Goal: Task Accomplishment & Management: Complete application form

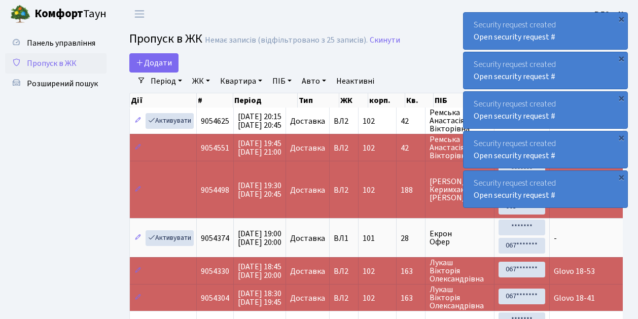
select select "25"
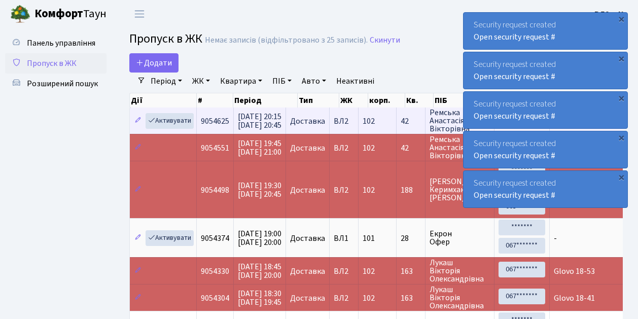
click at [220, 132] on td "9054625" at bounding box center [215, 120] width 37 height 26
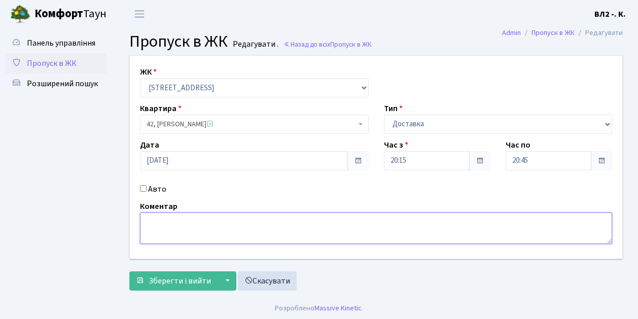
click at [148, 218] on textarea at bounding box center [376, 227] width 472 height 31
type textarea "20-29"
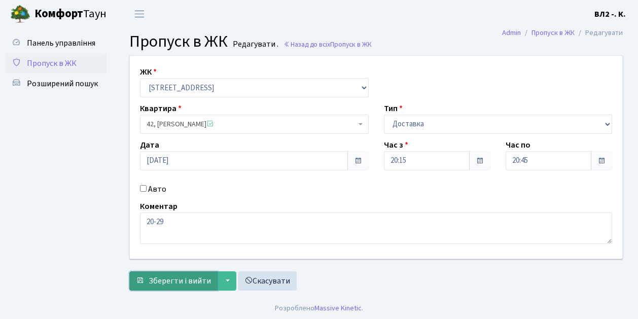
click at [169, 285] on span "Зберегти і вийти" at bounding box center [180, 280] width 62 height 11
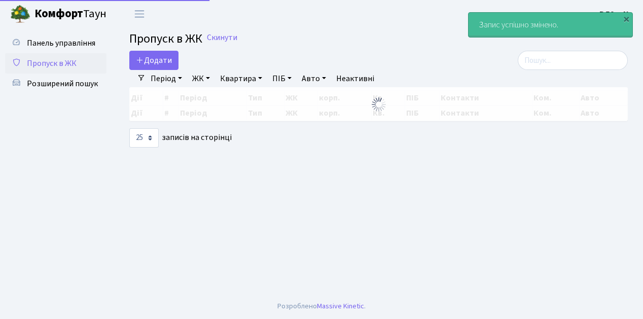
select select "25"
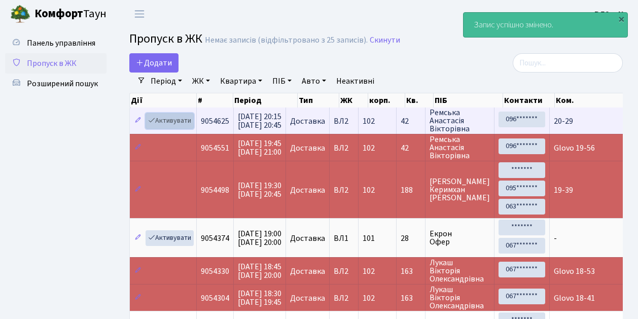
click at [190, 126] on link "Активувати" at bounding box center [170, 121] width 48 height 16
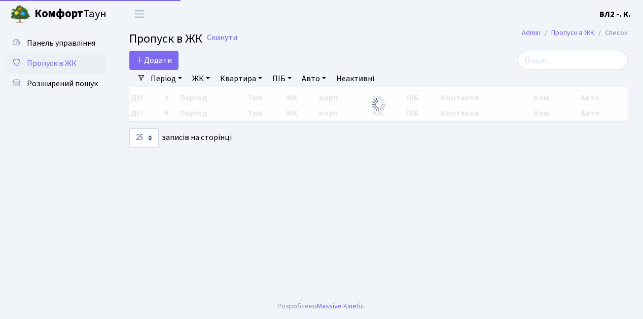
select select "25"
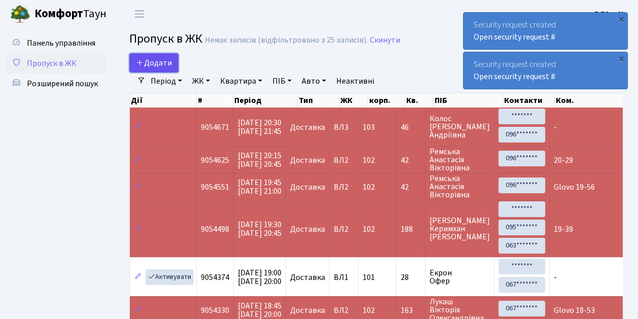
click at [172, 70] on link "Додати" at bounding box center [153, 62] width 49 height 19
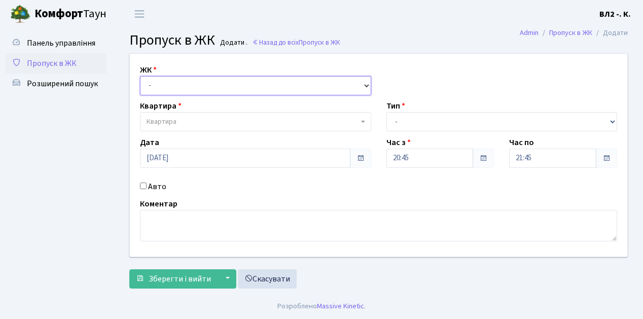
click at [365, 82] on select "- [STREET_ADDRESS][PERSON_NAME]" at bounding box center [255, 85] width 231 height 19
select select "317"
click at [140, 76] on select "- [STREET_ADDRESS][PERSON_NAME]" at bounding box center [255, 85] width 231 height 19
select select
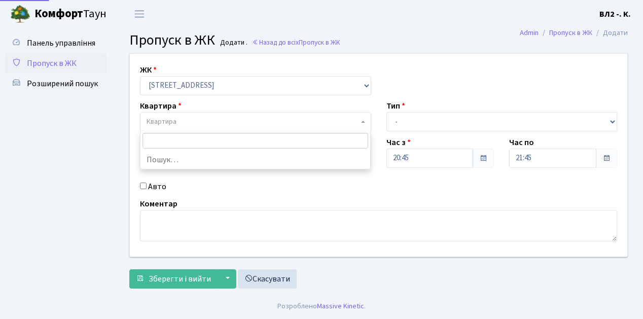
click at [360, 121] on span "Квартира" at bounding box center [255, 121] width 231 height 19
type input "31"
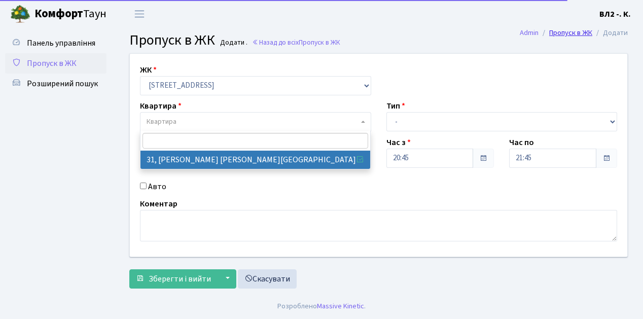
select select "38032"
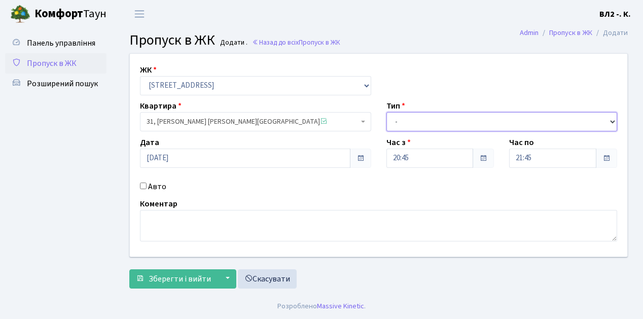
click at [610, 123] on select "- Доставка Таксі Гості Сервіс" at bounding box center [501, 121] width 231 height 19
select select "1"
click at [386, 112] on select "- Доставка Таксі Гості Сервіс" at bounding box center [501, 121] width 231 height 19
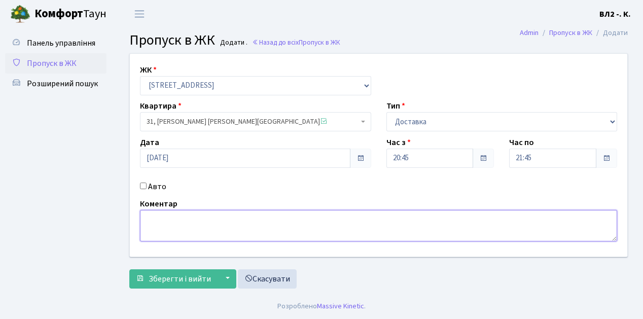
click at [144, 220] on textarea at bounding box center [378, 225] width 477 height 31
type textarea "Glovo 20-53"
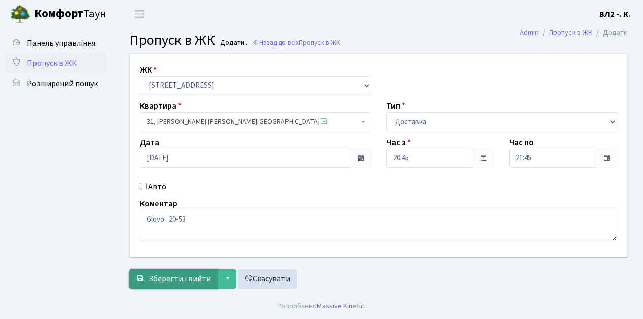
click at [159, 282] on span "Зберегти і вийти" at bounding box center [180, 278] width 62 height 11
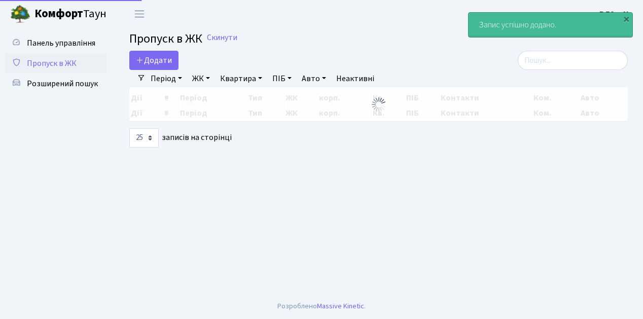
select select "25"
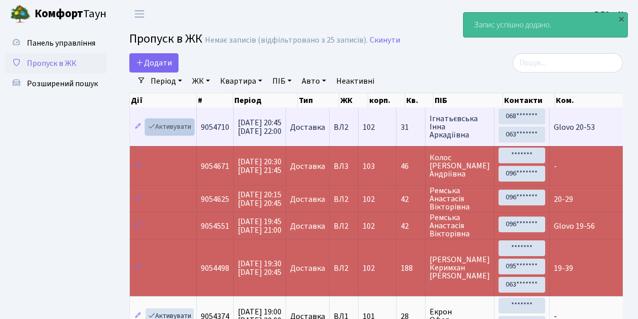
click at [190, 133] on link "Активувати" at bounding box center [170, 127] width 48 height 16
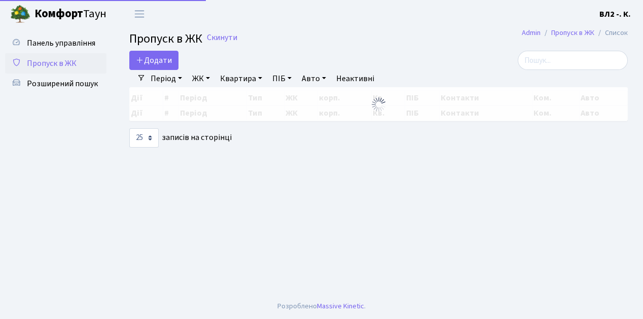
select select "25"
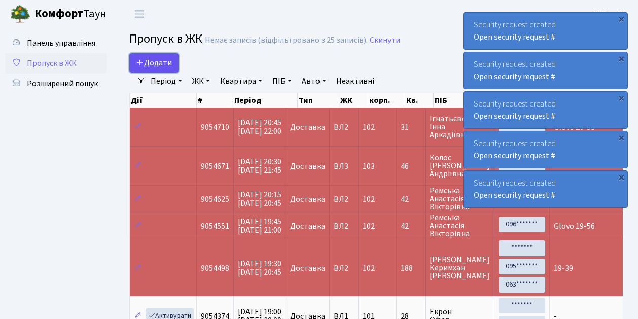
click at [174, 69] on link "Додати" at bounding box center [153, 62] width 49 height 19
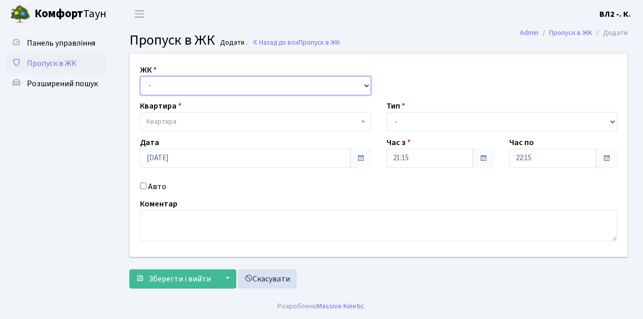
click at [364, 84] on select "- [STREET_ADDRESS][PERSON_NAME]" at bounding box center [255, 85] width 231 height 19
select select "317"
click at [140, 76] on select "- ВЛ1, Ужгородський пров., 4/1 ВЛ2, пр.Голосіївський, 76 ВЛ3, пр.Голосіївський,…" at bounding box center [255, 85] width 231 height 19
select select
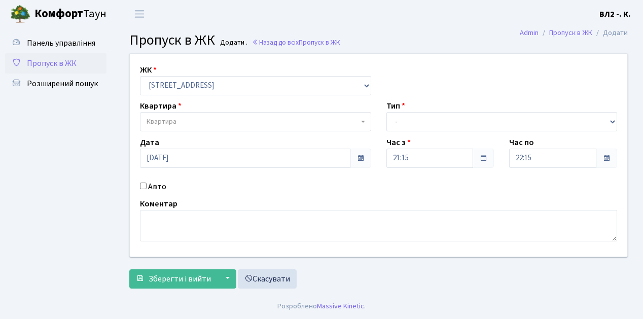
click at [361, 121] on b at bounding box center [363, 122] width 4 height 2
type input "61"
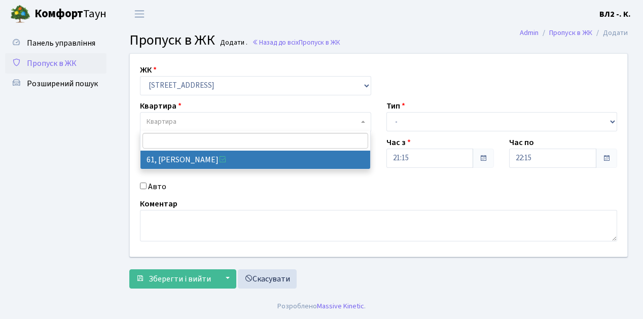
select select "38122"
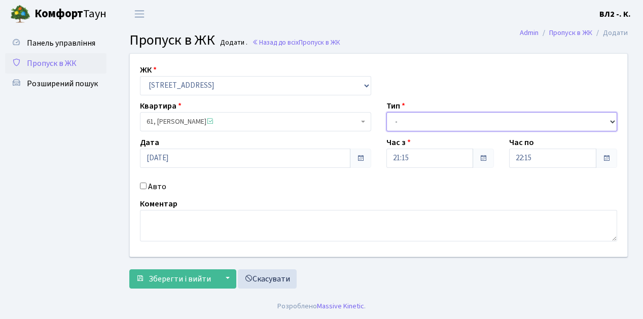
click at [610, 121] on select "- Доставка Таксі Гості Сервіс" at bounding box center [501, 121] width 231 height 19
select select "1"
click at [386, 112] on select "- Доставка Таксі Гості Сервіс" at bounding box center [501, 121] width 231 height 19
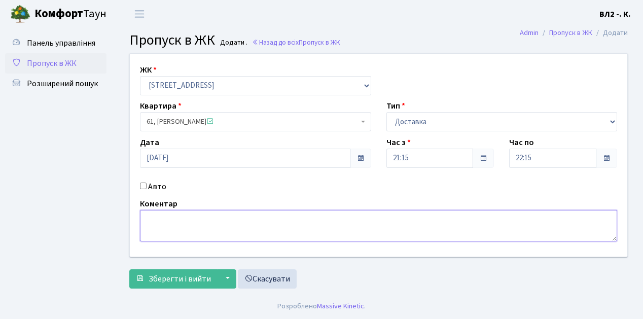
click at [153, 214] on textarea at bounding box center [378, 225] width 477 height 31
type textarea "Glovo 21-19"
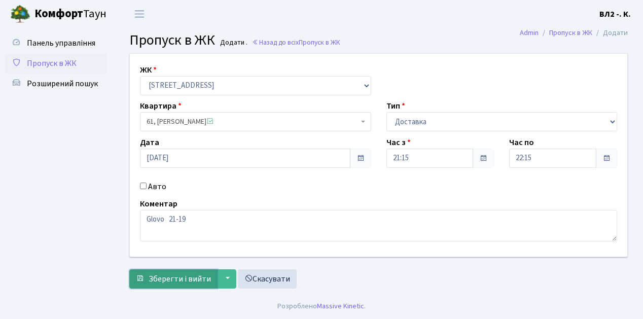
click at [154, 283] on span "Зберегти і вийти" at bounding box center [180, 278] width 62 height 11
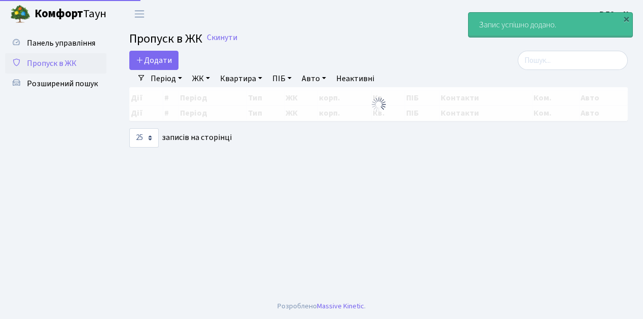
select select "25"
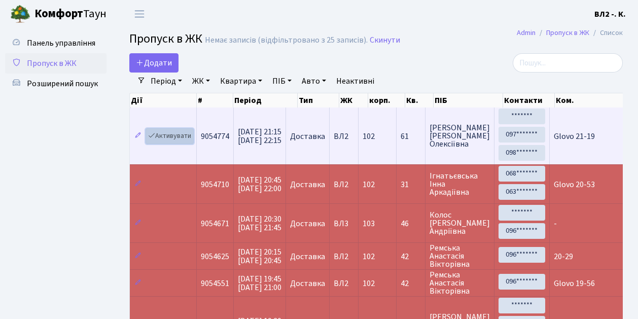
click at [191, 140] on link "Активувати" at bounding box center [170, 136] width 48 height 16
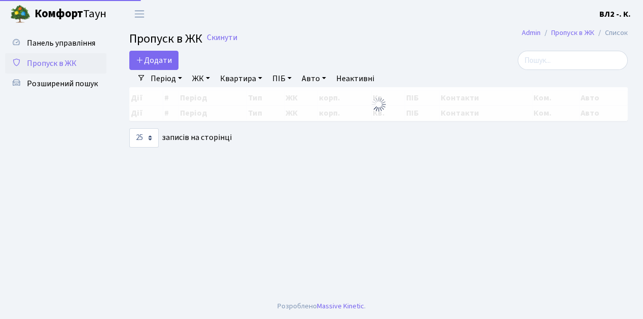
select select "25"
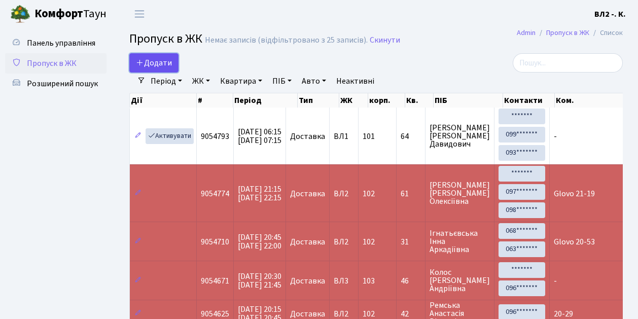
click at [172, 70] on link "Додати" at bounding box center [153, 62] width 49 height 19
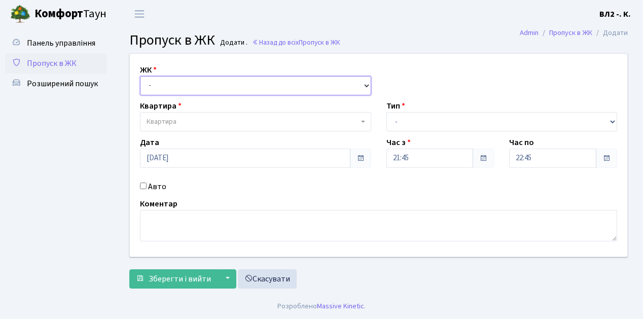
click at [363, 82] on select "- ВЛ1, Ужгородський пров., 4/1 ВЛ2, пр.Голосіївський, 76 ВЛ3, пр.Голосіївський,…" at bounding box center [255, 85] width 231 height 19
select select "317"
click at [140, 76] on select "- ВЛ1, Ужгородський пров., 4/1 ВЛ2, пр.Голосіївський, 76 ВЛ3, пр.Голосіївський,…" at bounding box center [255, 85] width 231 height 19
select select
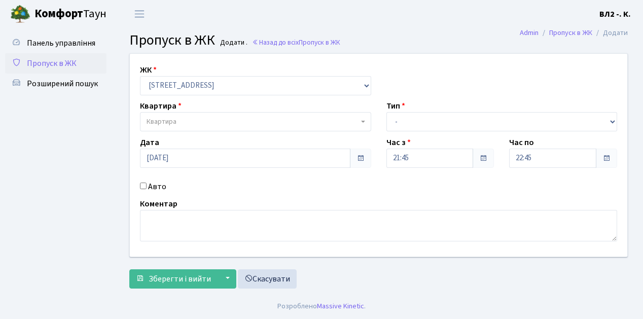
click at [361, 119] on span "Квартира" at bounding box center [255, 121] width 231 height 19
type input "36"
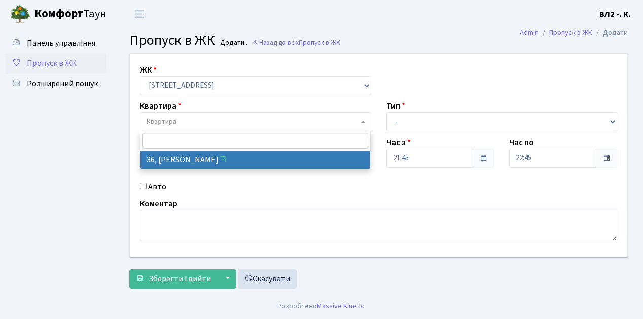
select select "38047"
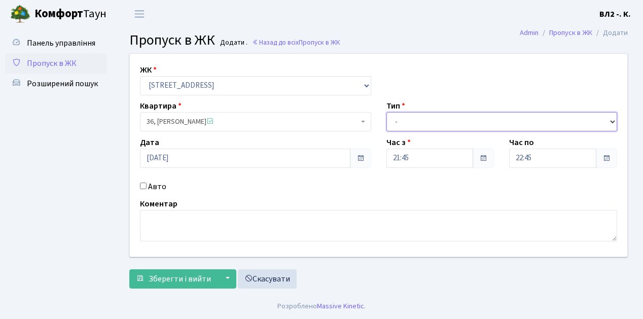
drag, startPoint x: 612, startPoint y: 121, endPoint x: 600, endPoint y: 120, distance: 11.7
click at [612, 121] on select "- Доставка Таксі Гості Сервіс" at bounding box center [501, 121] width 231 height 19
select select "1"
click at [386, 112] on select "- Доставка Таксі Гості Сервіс" at bounding box center [501, 121] width 231 height 19
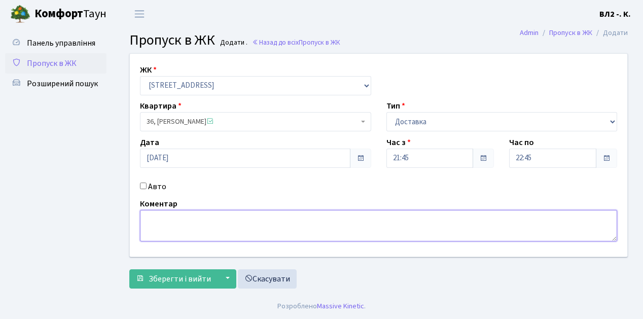
drag, startPoint x: 156, startPoint y: 212, endPoint x: 162, endPoint y: 206, distance: 8.6
click at [157, 212] on textarea at bounding box center [378, 225] width 477 height 31
type textarea "21-29"
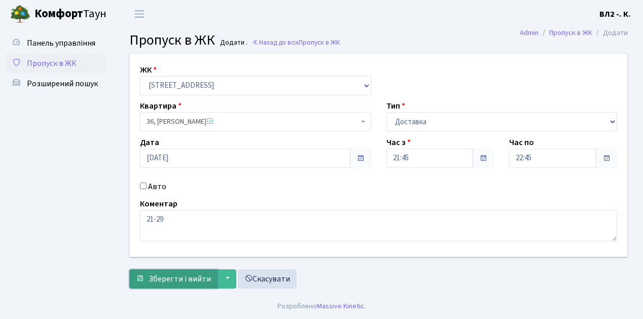
click at [172, 280] on span "Зберегти і вийти" at bounding box center [180, 278] width 62 height 11
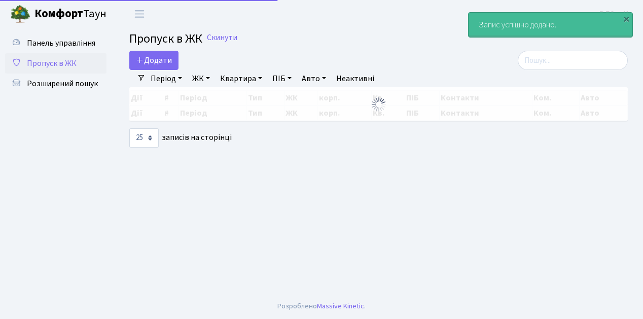
select select "25"
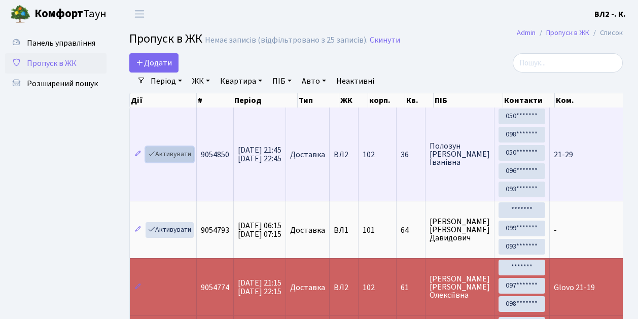
click at [181, 159] on link "Активувати" at bounding box center [170, 155] width 48 height 16
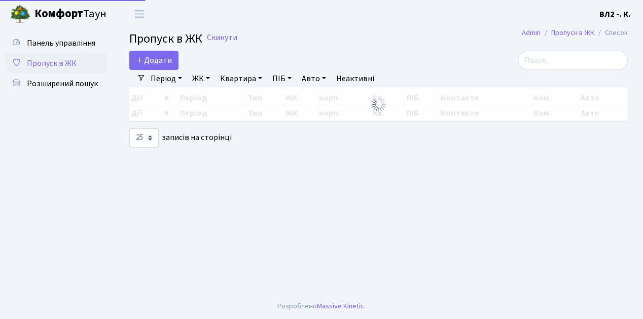
select select "25"
